Goal: Task Accomplishment & Management: Complete application form

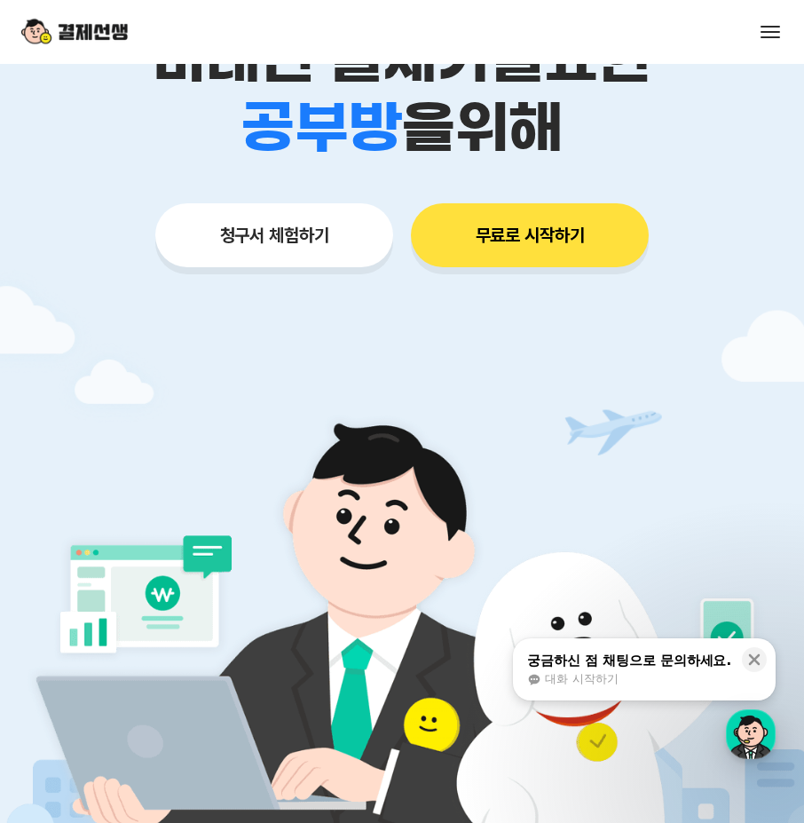
scroll to position [355, 0]
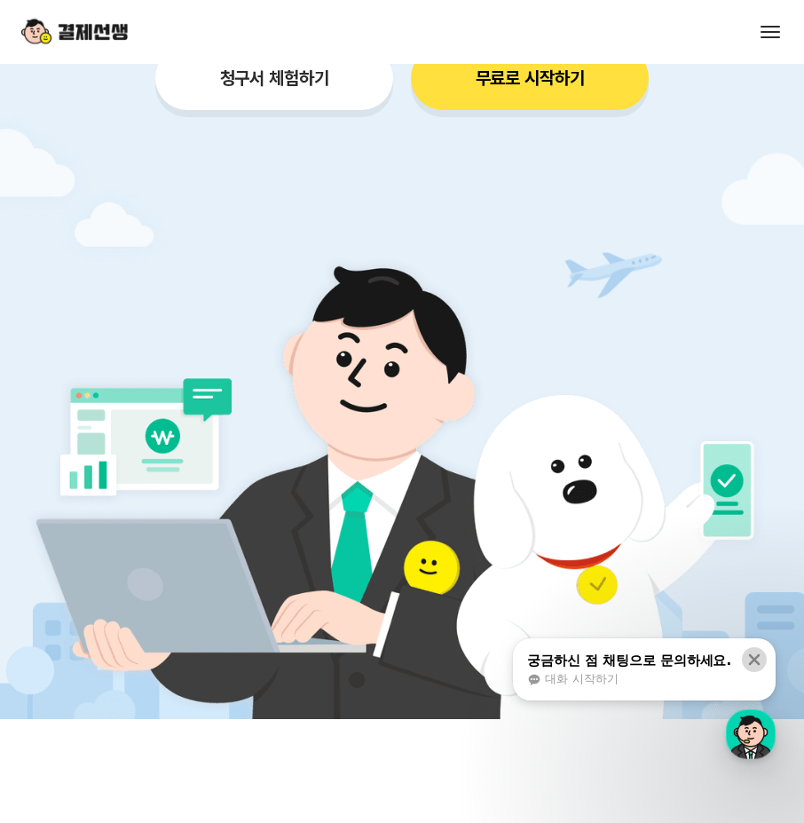
click at [761, 649] on button at bounding box center [754, 659] width 25 height 25
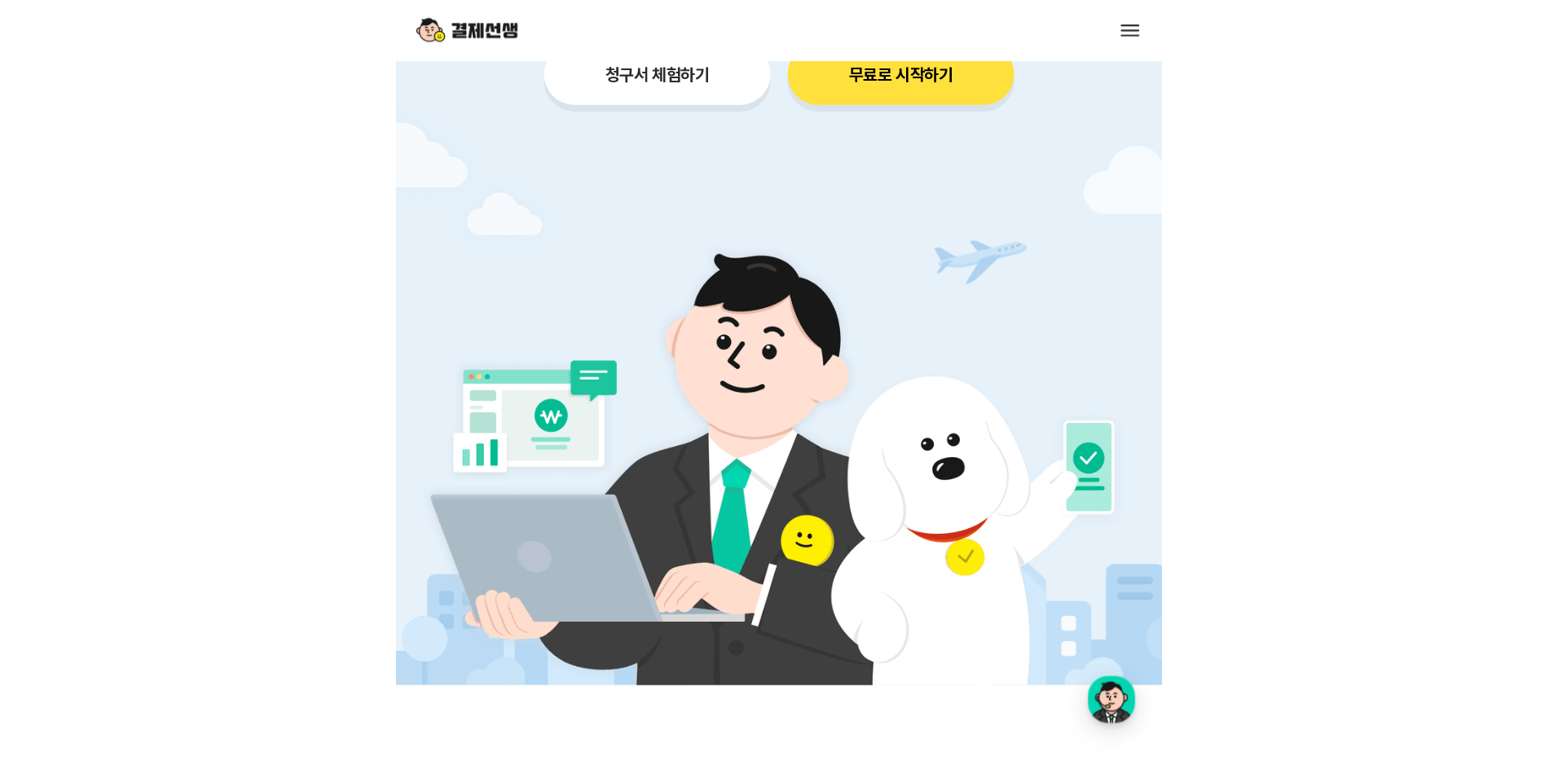
scroll to position [0, 0]
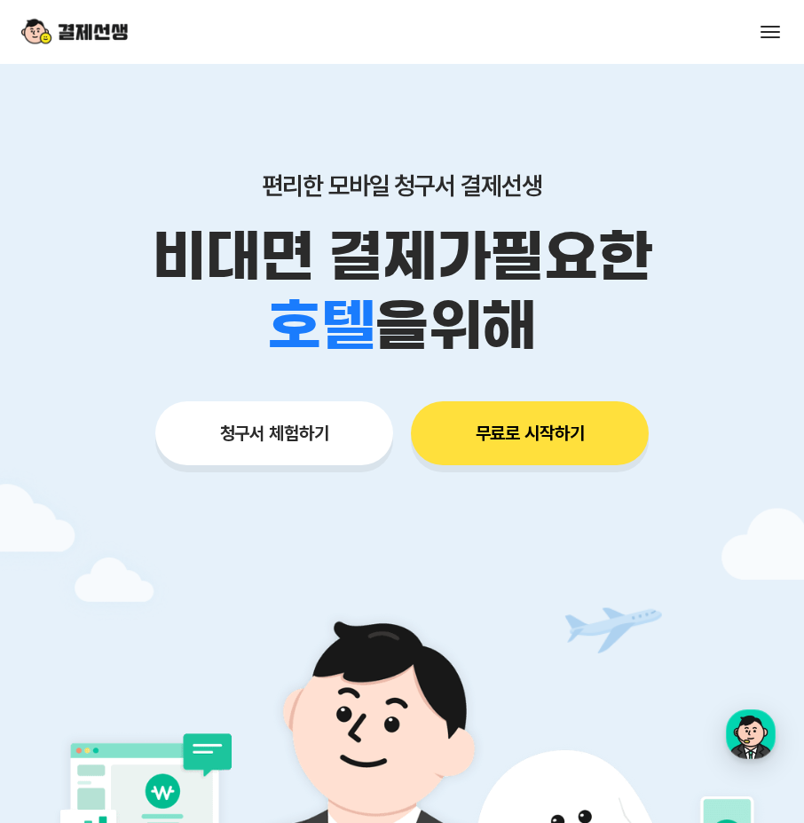
click at [54, 28] on img at bounding box center [74, 32] width 107 height 34
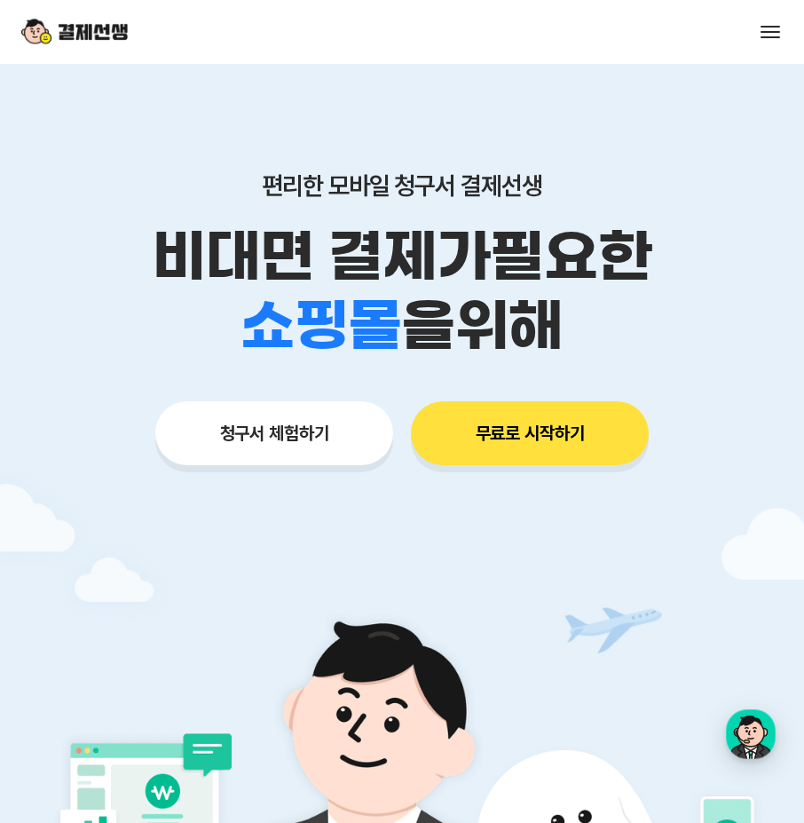
click at [770, 28] on button at bounding box center [770, 32] width 25 height 25
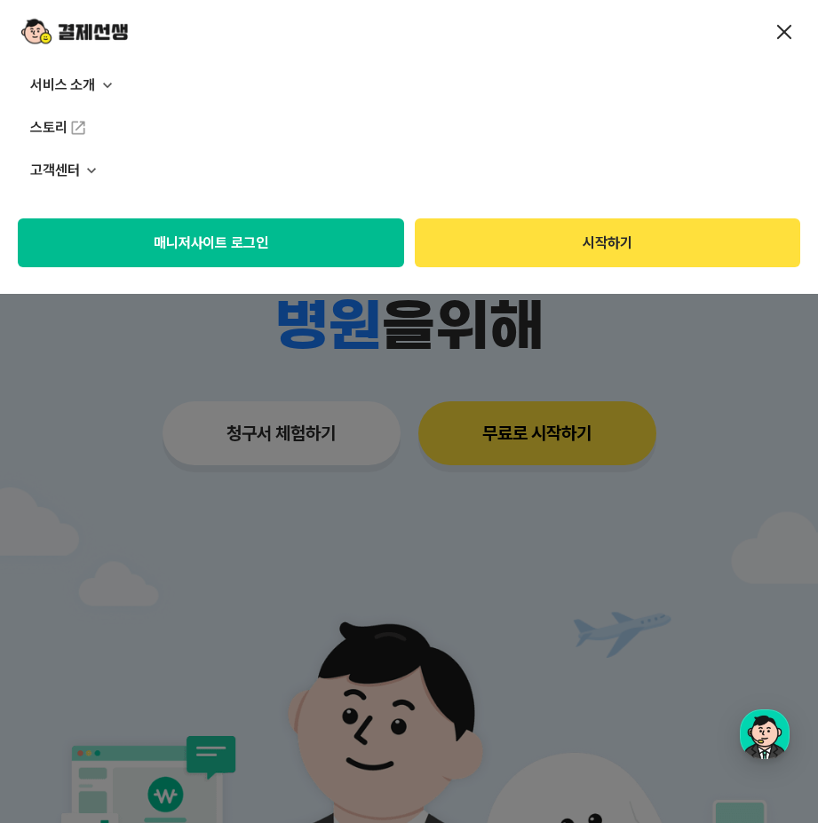
click at [490, 241] on button "시작하기" at bounding box center [608, 242] width 386 height 49
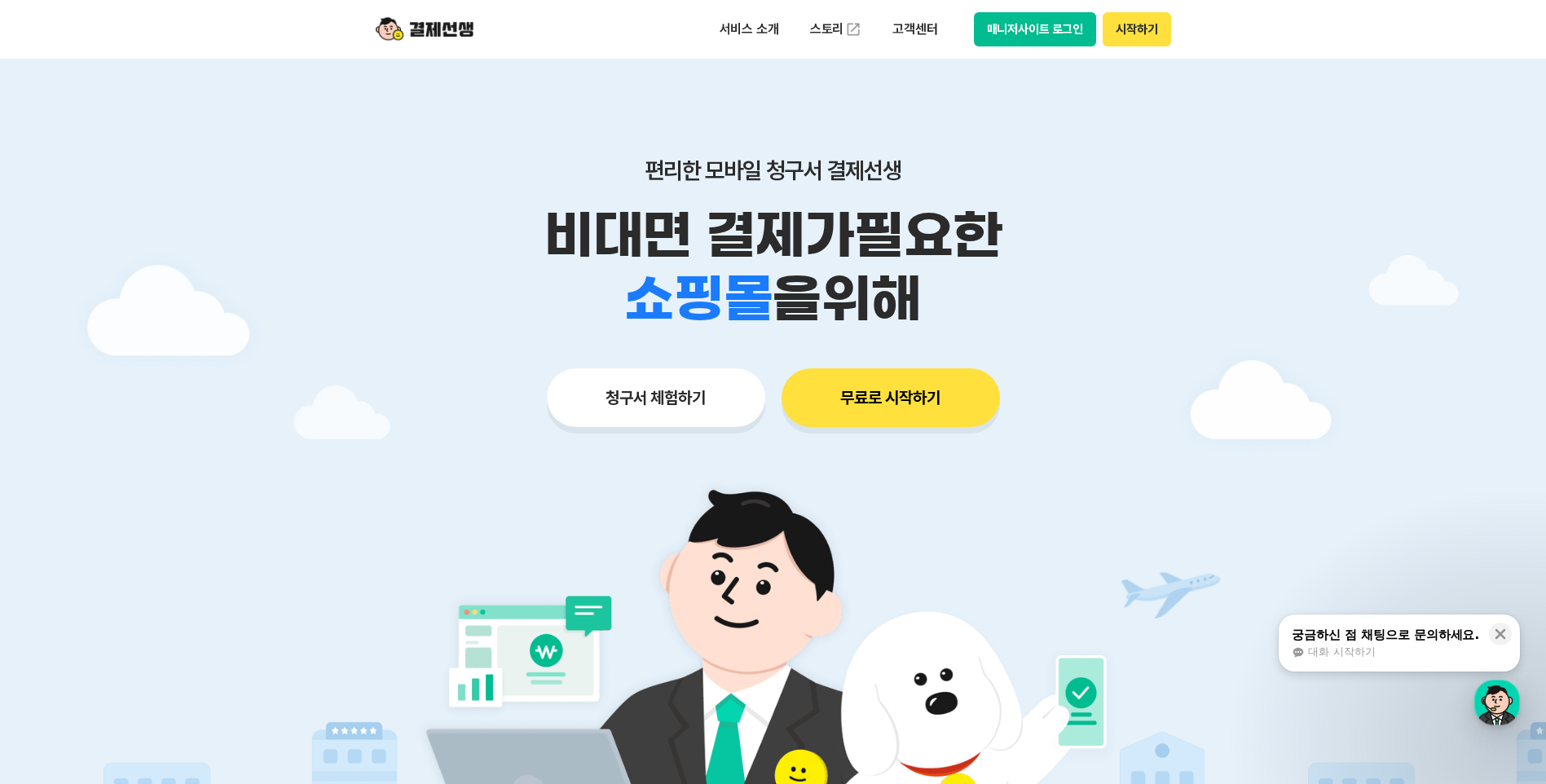
click at [1149, 32] on button "시작하기" at bounding box center [1137, 28] width 68 height 34
